Goal: Information Seeking & Learning: Check status

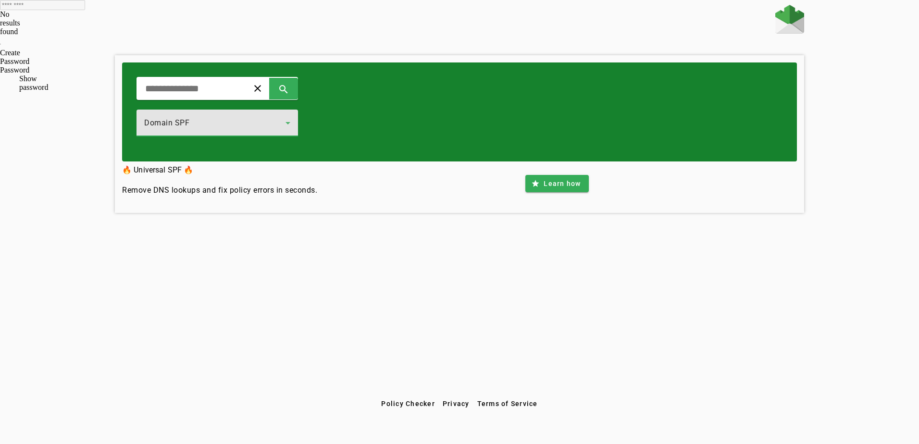
click at [294, 121] on icon at bounding box center [288, 123] width 12 height 12
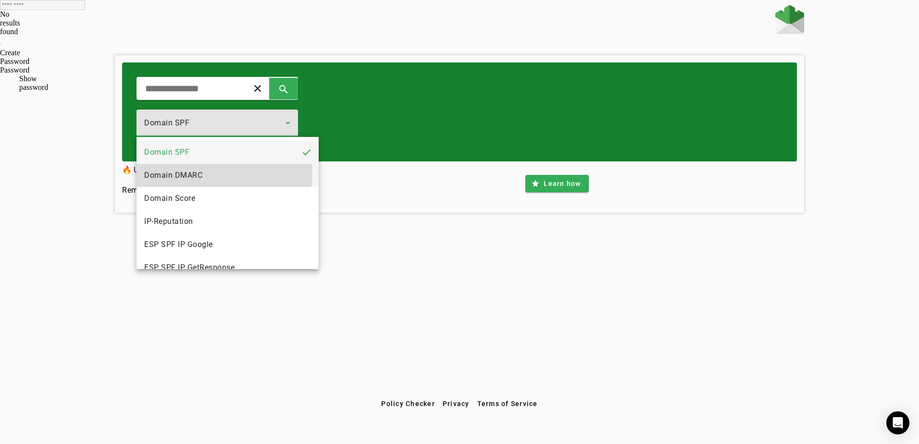
click at [185, 171] on span "Domain DMARC" at bounding box center [173, 176] width 58 height 12
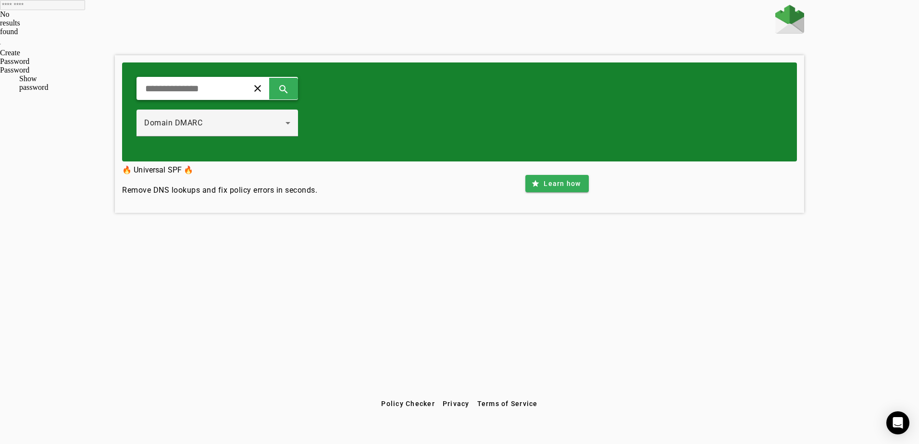
click at [184, 89] on input "text" at bounding box center [188, 89] width 89 height 12
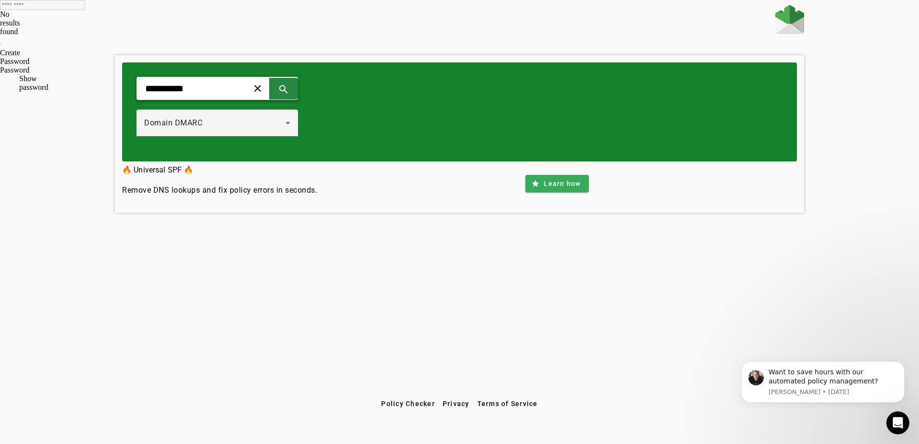
type input "**********"
click at [295, 91] on span at bounding box center [283, 88] width 23 height 23
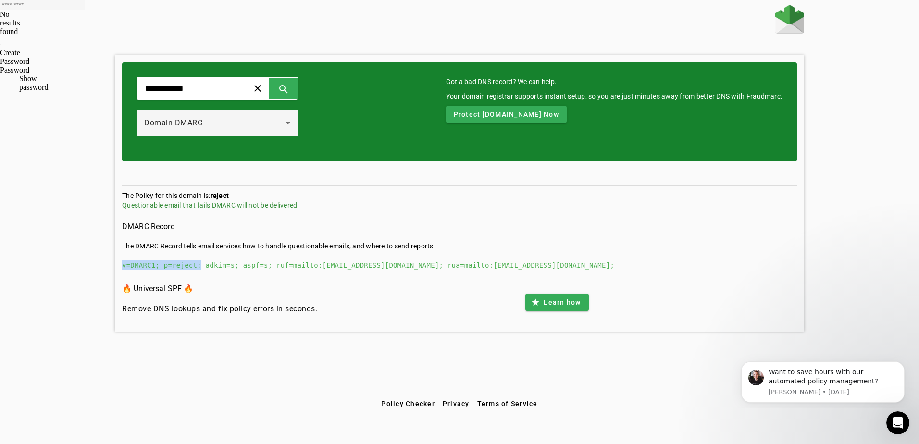
drag, startPoint x: 122, startPoint y: 265, endPoint x: 193, endPoint y: 265, distance: 71.2
click at [193, 265] on div "v=DMARC1; p=reject; adkim=s; aspf=s; ruf=mailto:[EMAIL_ADDRESS][DOMAIN_NAME]; r…" at bounding box center [459, 266] width 675 height 10
